Goal: Task Accomplishment & Management: Use online tool/utility

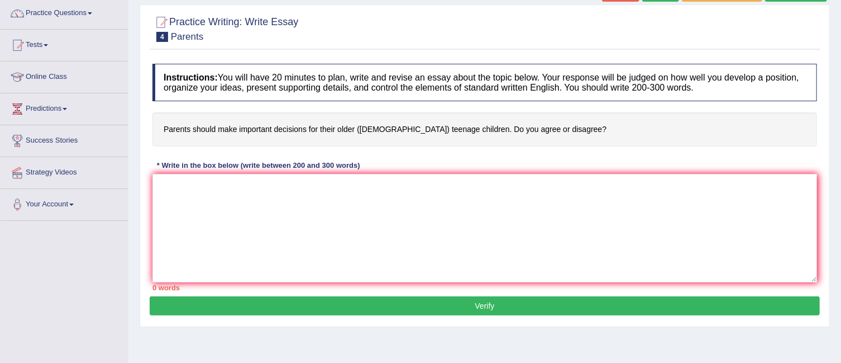
scroll to position [98, 0]
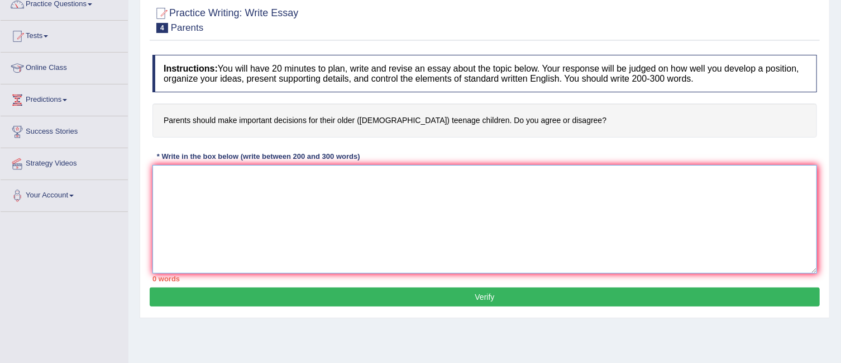
click at [226, 180] on textarea at bounding box center [485, 219] width 665 height 108
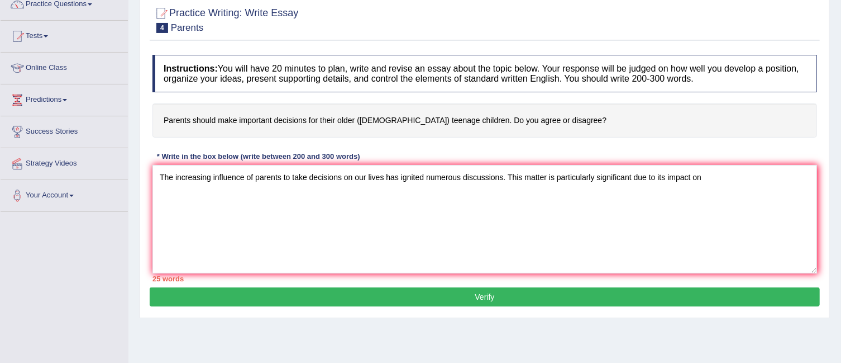
drag, startPoint x: 582, startPoint y: 117, endPoint x: 480, endPoint y: 120, distance: 102.3
click at [480, 120] on h4 "Parents should make important decisions for their older ([DEMOGRAPHIC_DATA]) te…" at bounding box center [485, 120] width 665 height 34
drag, startPoint x: 162, startPoint y: 116, endPoint x: 249, endPoint y: 114, distance: 87.2
click at [249, 114] on h4 "Parents should make important decisions for their older ([DEMOGRAPHIC_DATA]) te…" at bounding box center [485, 120] width 665 height 34
click at [299, 119] on h4 "Parents should make important decisions for their older ([DEMOGRAPHIC_DATA]) te…" at bounding box center [485, 120] width 665 height 34
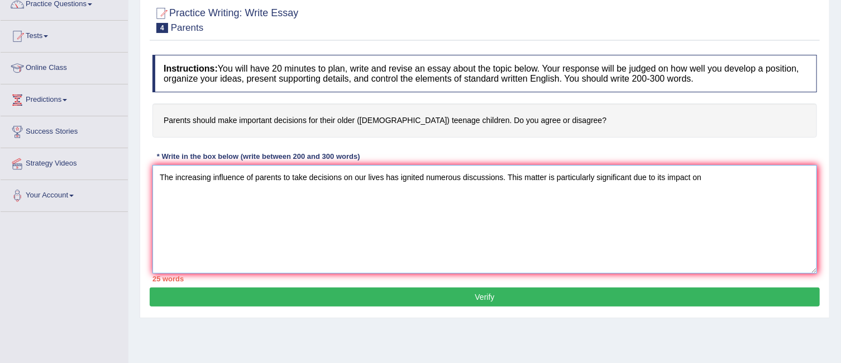
click at [713, 177] on textarea "The increasing influence of parents to take decisions on our lives has ignited …" at bounding box center [485, 219] width 665 height 108
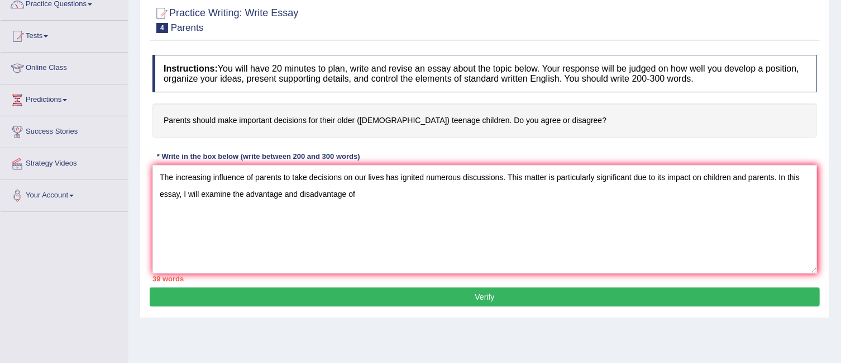
drag, startPoint x: 305, startPoint y: 117, endPoint x: 279, endPoint y: 120, distance: 25.8
click at [279, 120] on h4 "Parents should make important decisions for their older ([DEMOGRAPHIC_DATA]) te…" at bounding box center [485, 120] width 665 height 34
click at [379, 200] on textarea "The increasing influence of parents to take decisions on our lives has ignited …" at bounding box center [485, 219] width 665 height 108
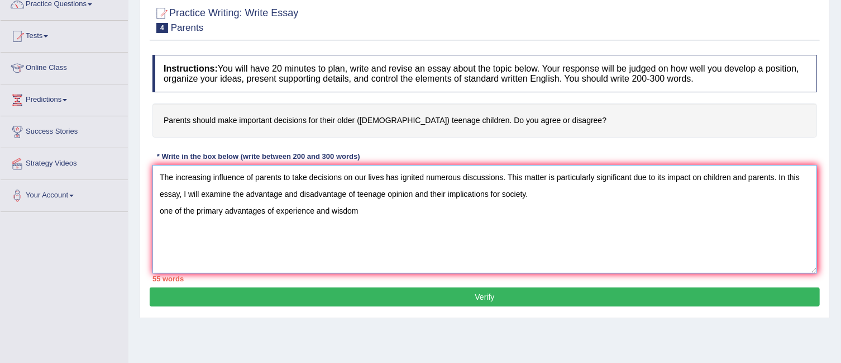
click at [275, 205] on textarea "The increasing influence of parents to take decisions on our lives has ignited …" at bounding box center [485, 219] width 665 height 108
click at [442, 211] on textarea "The increasing influence of parents to take decisions on our lives has ignited …" at bounding box center [485, 219] width 665 height 108
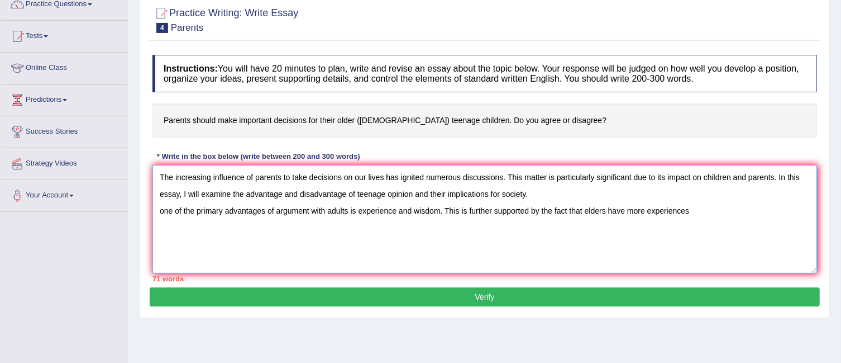
click at [647, 208] on textarea "The increasing influence of parents to take decisions on our lives has ignited …" at bounding box center [485, 219] width 665 height 108
click at [703, 209] on textarea "The increasing influence of parents to take decisions on our lives has ignited …" at bounding box center [485, 219] width 665 height 108
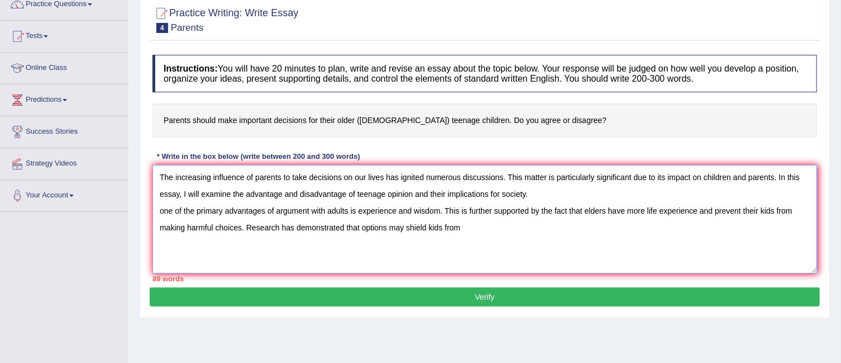
paste textarea "from negative influences such as [MEDICAL_DATA], financial mistakes, or unsafe …"
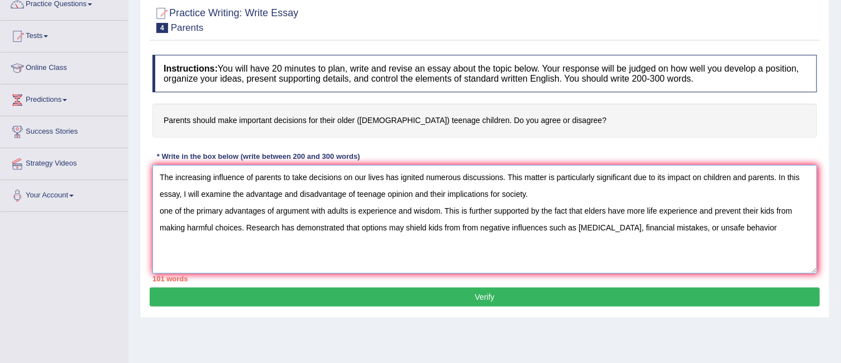
click at [479, 225] on textarea "The increasing influence of parents to take decisions on our lives has ignited …" at bounding box center [485, 219] width 665 height 108
click at [744, 224] on textarea "The increasing influence of parents to take decisions on our lives has ignited …" at bounding box center [485, 219] width 665 height 108
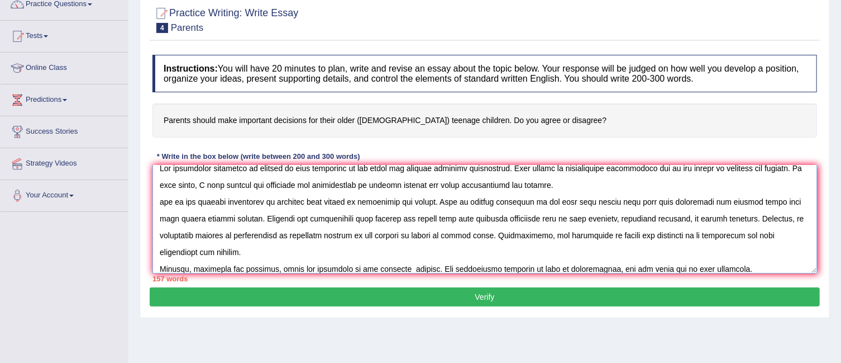
scroll to position [17, 0]
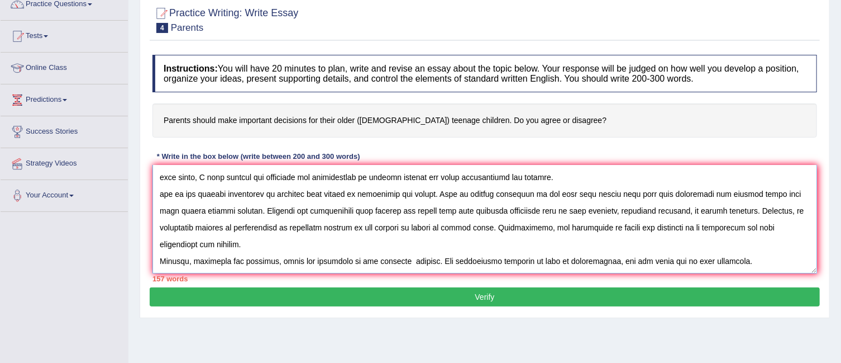
click at [735, 261] on textarea at bounding box center [485, 219] width 665 height 108
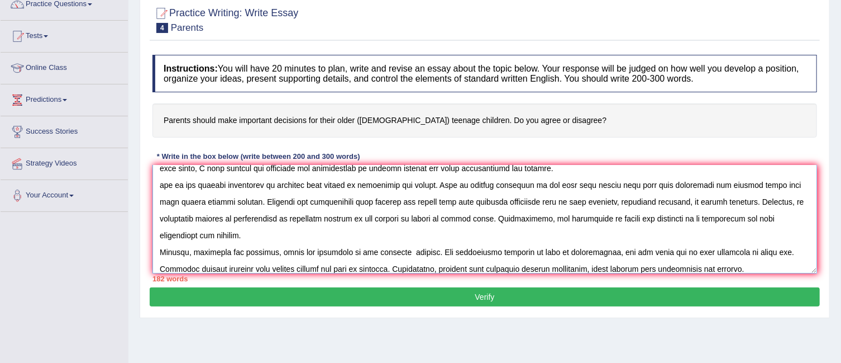
scroll to position [33, 0]
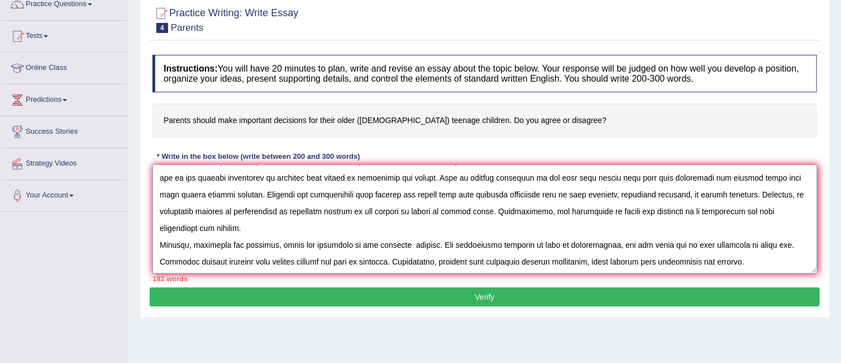
paste textarea "Thus, it is evident that the (drawbacks / effects / solutions) associated with …"
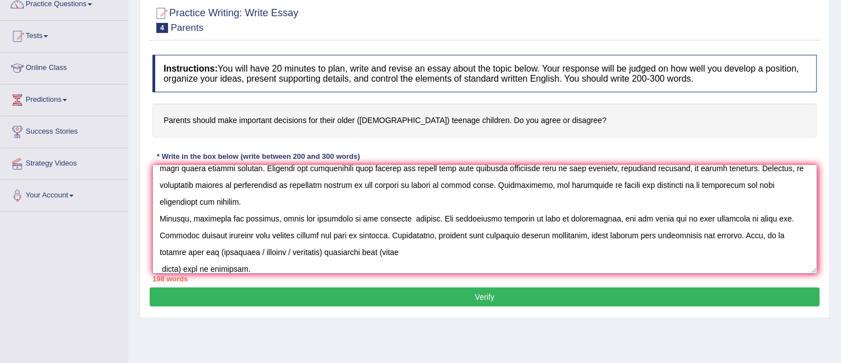
click at [160, 264] on textarea at bounding box center [485, 219] width 665 height 108
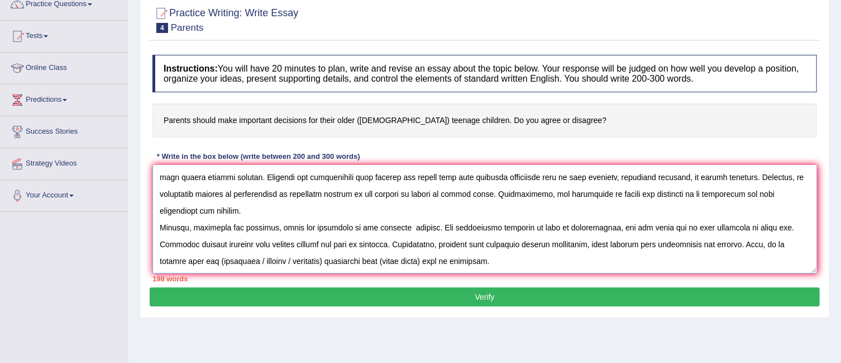
scroll to position [50, 0]
click at [325, 260] on textarea at bounding box center [485, 219] width 665 height 108
click at [218, 256] on textarea at bounding box center [485, 219] width 665 height 108
click at [354, 258] on textarea at bounding box center [485, 219] width 665 height 108
click at [441, 255] on textarea at bounding box center [485, 219] width 665 height 108
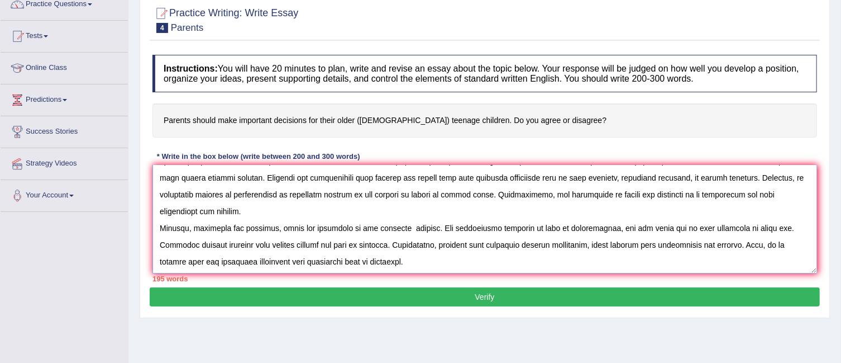
click at [441, 255] on textarea at bounding box center [485, 219] width 665 height 108
paste textarea "To conclude, (essay topic) offers notable (benefits / causes / problems) as wel…"
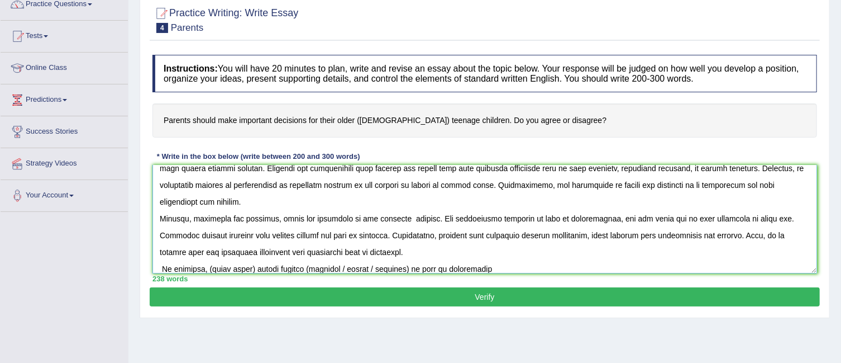
scroll to position [109, 0]
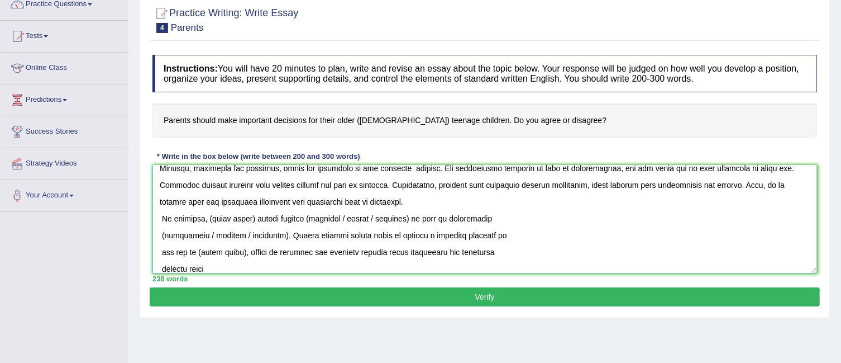
click at [160, 234] on textarea at bounding box center [485, 219] width 665 height 108
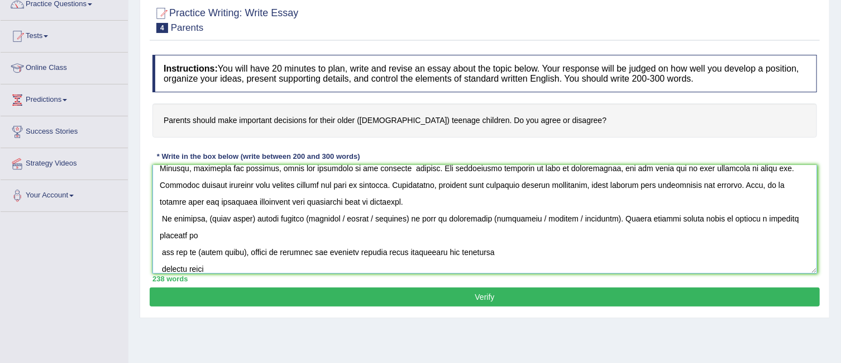
click at [251, 217] on textarea at bounding box center [485, 219] width 665 height 108
click at [433, 216] on textarea at bounding box center [485, 219] width 665 height 108
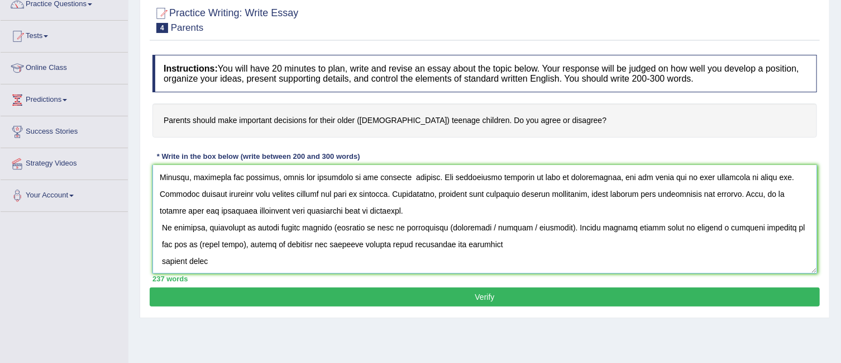
click at [335, 226] on textarea at bounding box center [485, 219] width 665 height 108
click at [437, 226] on textarea at bounding box center [485, 219] width 665 height 108
drag, startPoint x: 541, startPoint y: 226, endPoint x: 474, endPoint y: 225, distance: 67.6
click at [474, 225] on textarea at bounding box center [485, 219] width 665 height 108
click at [161, 244] on textarea at bounding box center [485, 219] width 665 height 108
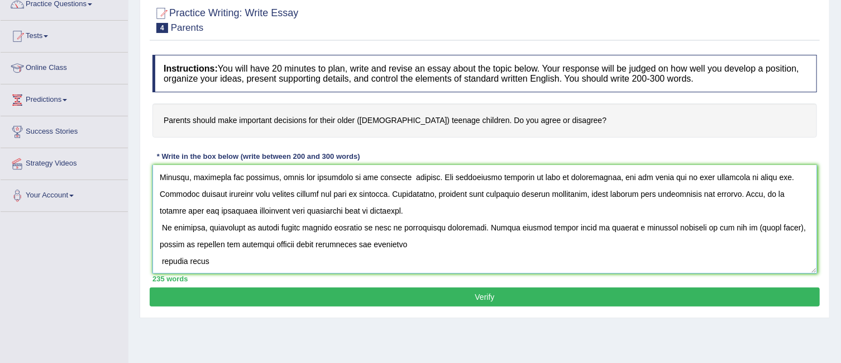
click at [163, 260] on textarea at bounding box center [485, 219] width 665 height 108
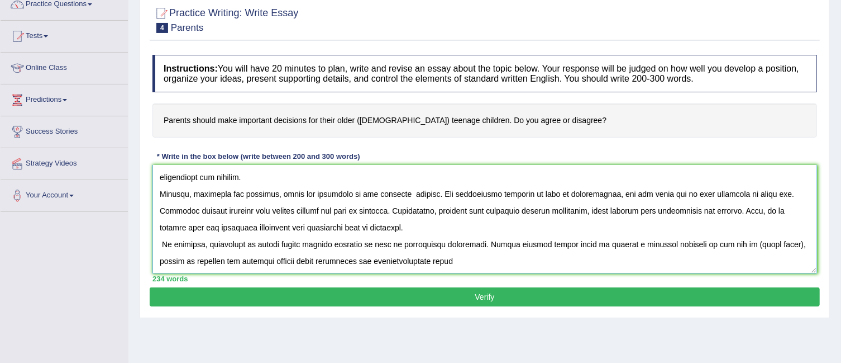
scroll to position [84, 0]
click at [449, 258] on textarea at bounding box center [485, 219] width 665 height 108
drag, startPoint x: 771, startPoint y: 242, endPoint x: 729, endPoint y: 245, distance: 42.0
click at [729, 245] on textarea at bounding box center [485, 219] width 665 height 108
type textarea "The increasing influence of parents to take decisions on our lives has ignited …"
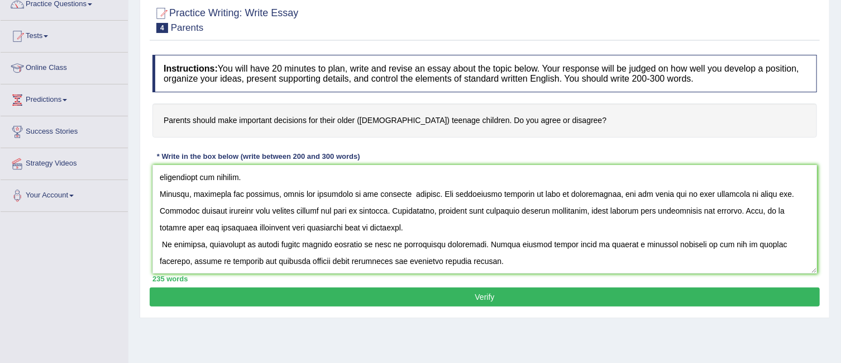
click at [515, 296] on button "Verify" at bounding box center [485, 296] width 670 height 19
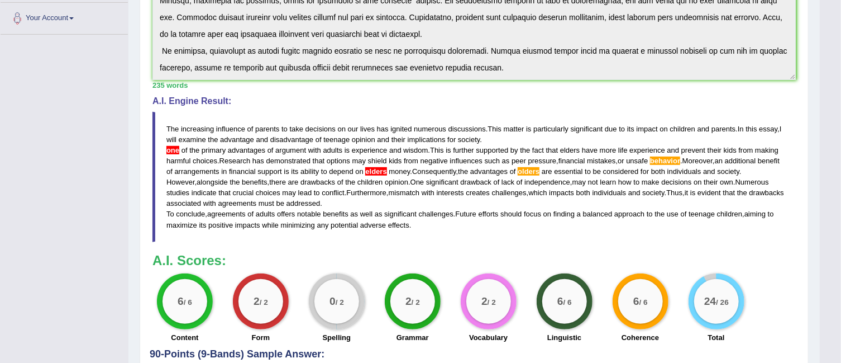
scroll to position [277, 0]
